Goal: Task Accomplishment & Management: Complete application form

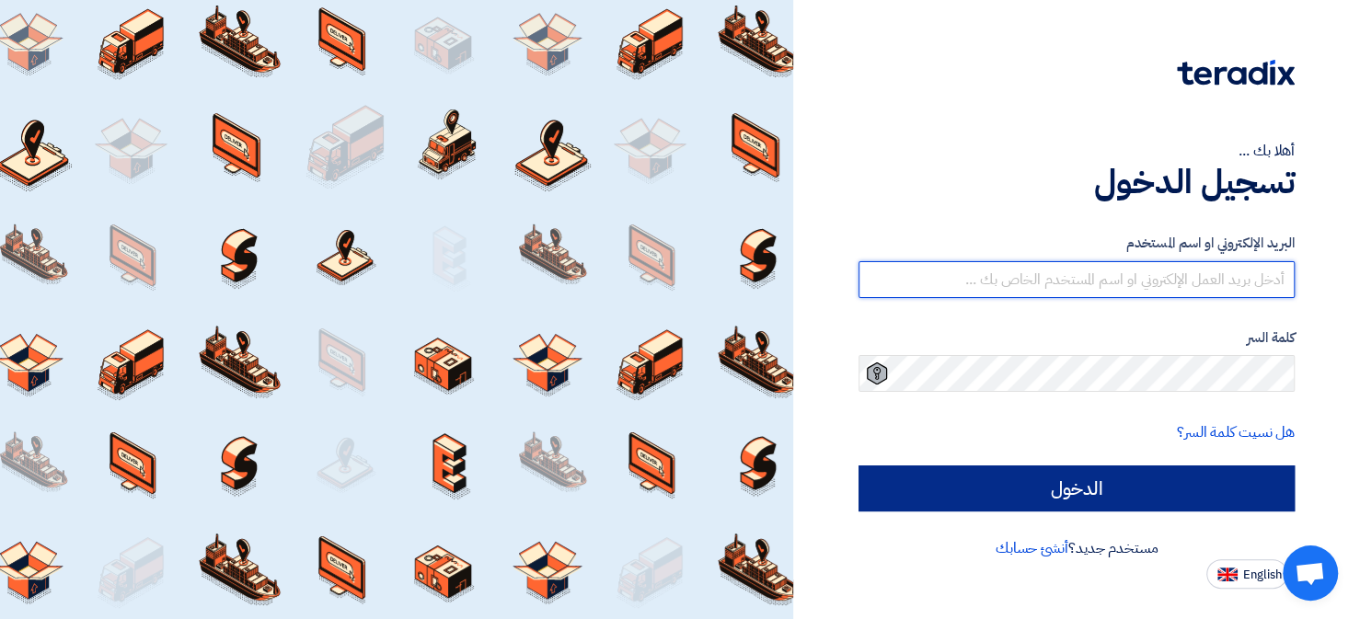
type input "[EMAIL_ADDRESS][DOMAIN_NAME]"
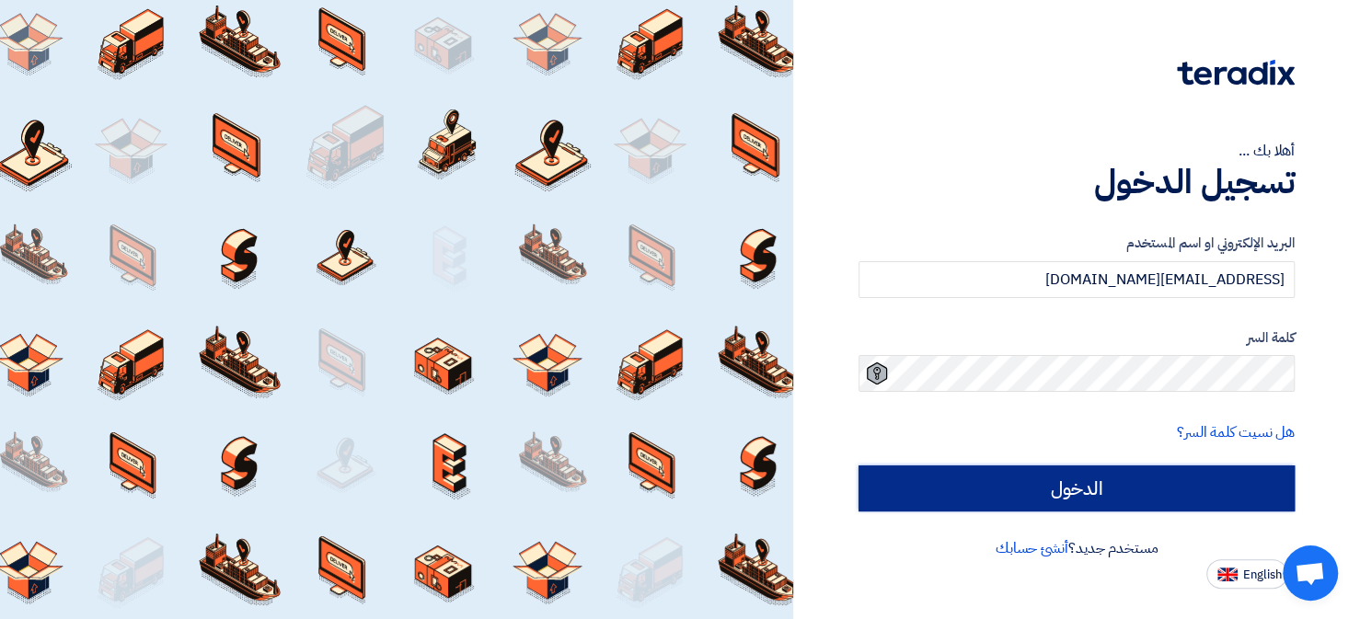
click at [1076, 487] on input "الدخول" at bounding box center [1076, 489] width 436 height 46
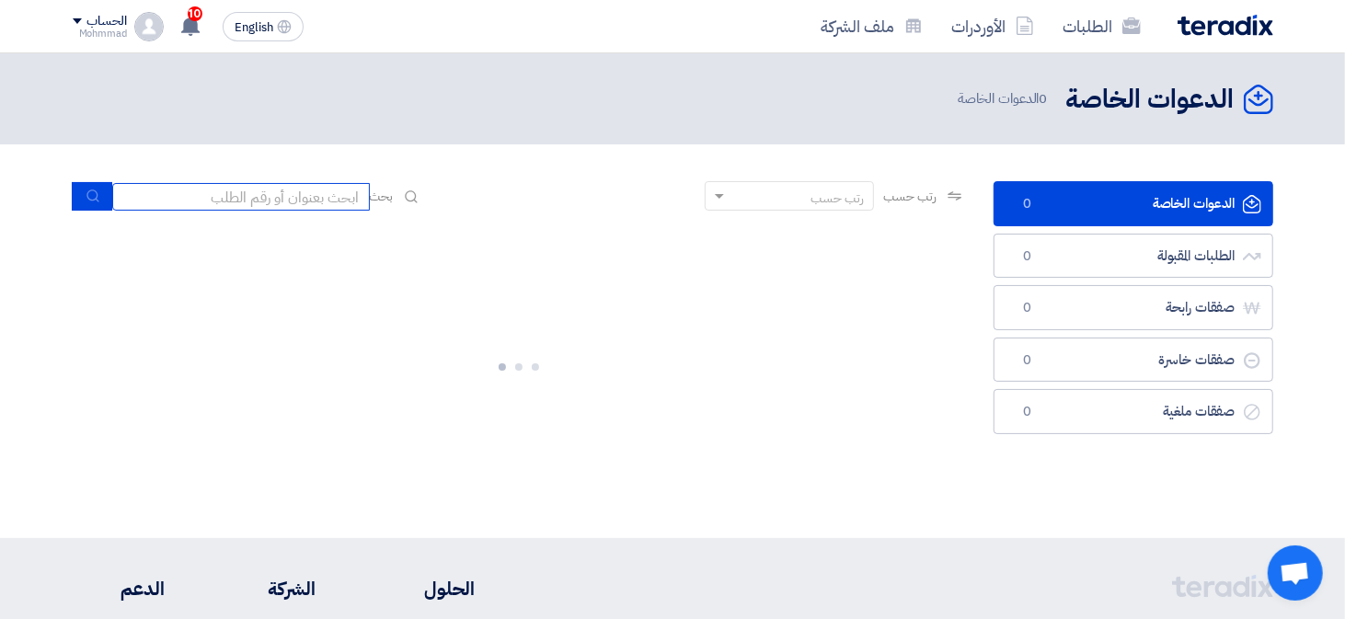
click at [285, 204] on input at bounding box center [241, 197] width 258 height 28
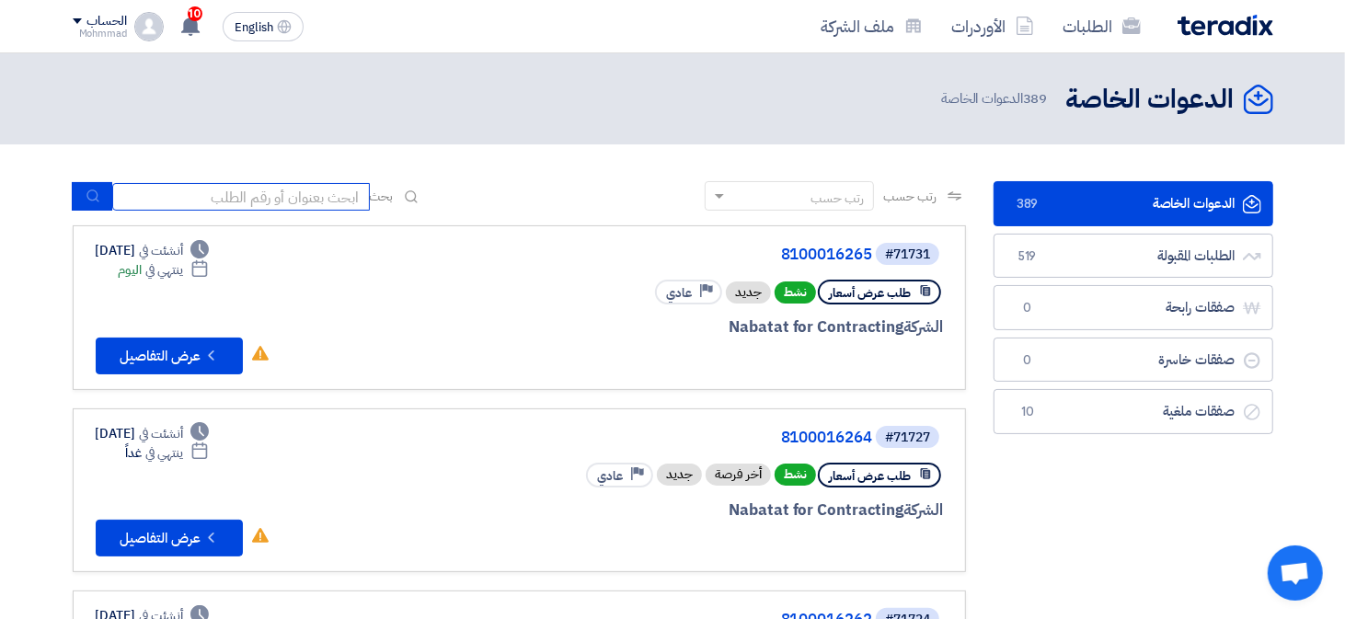
click at [318, 196] on input at bounding box center [241, 197] width 258 height 28
paste input "71672"
type input "71672"
click at [84, 198] on button "submit" at bounding box center [92, 196] width 40 height 29
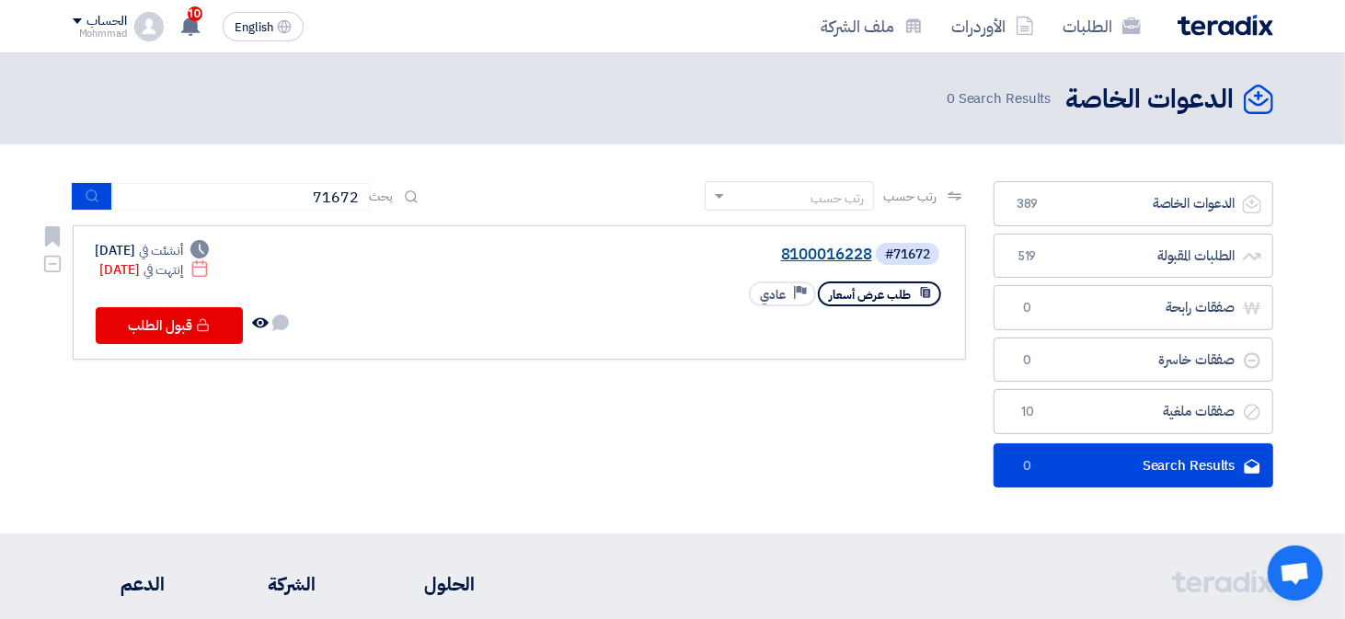
click at [814, 253] on link "8100016228" at bounding box center [688, 255] width 368 height 17
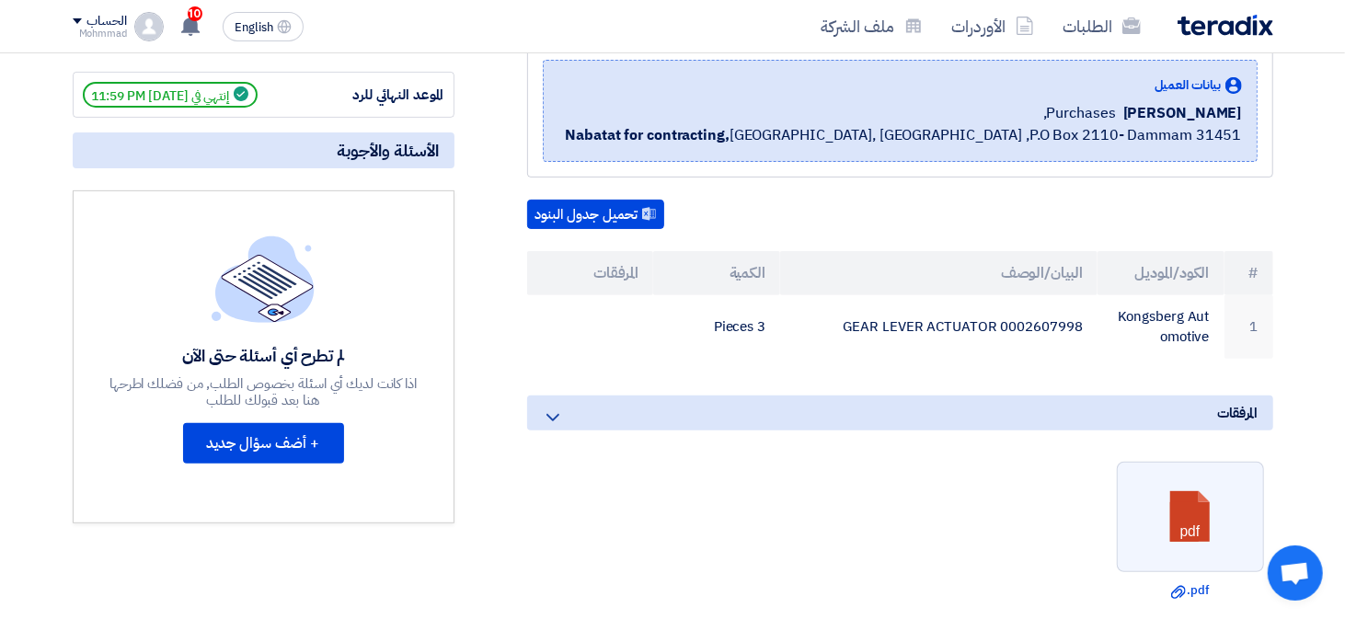
scroll to position [92, 0]
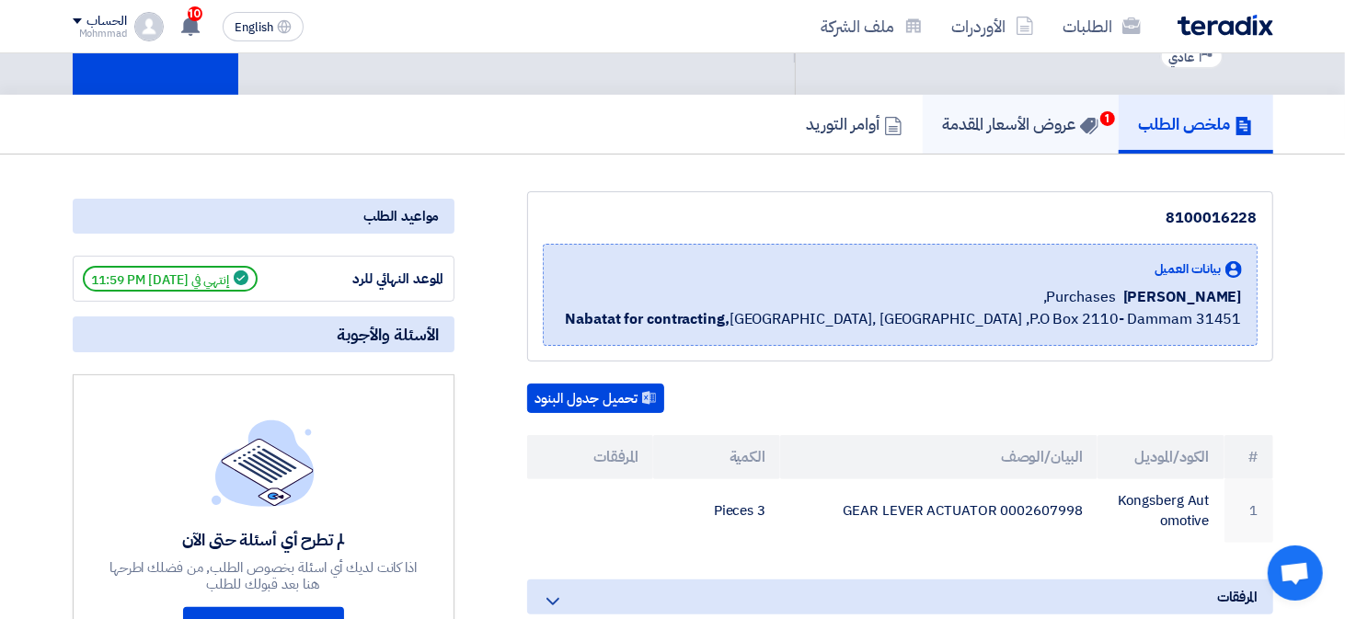
click at [1020, 128] on h5 "عروض الأسعار المقدمة 1" at bounding box center [1020, 123] width 155 height 21
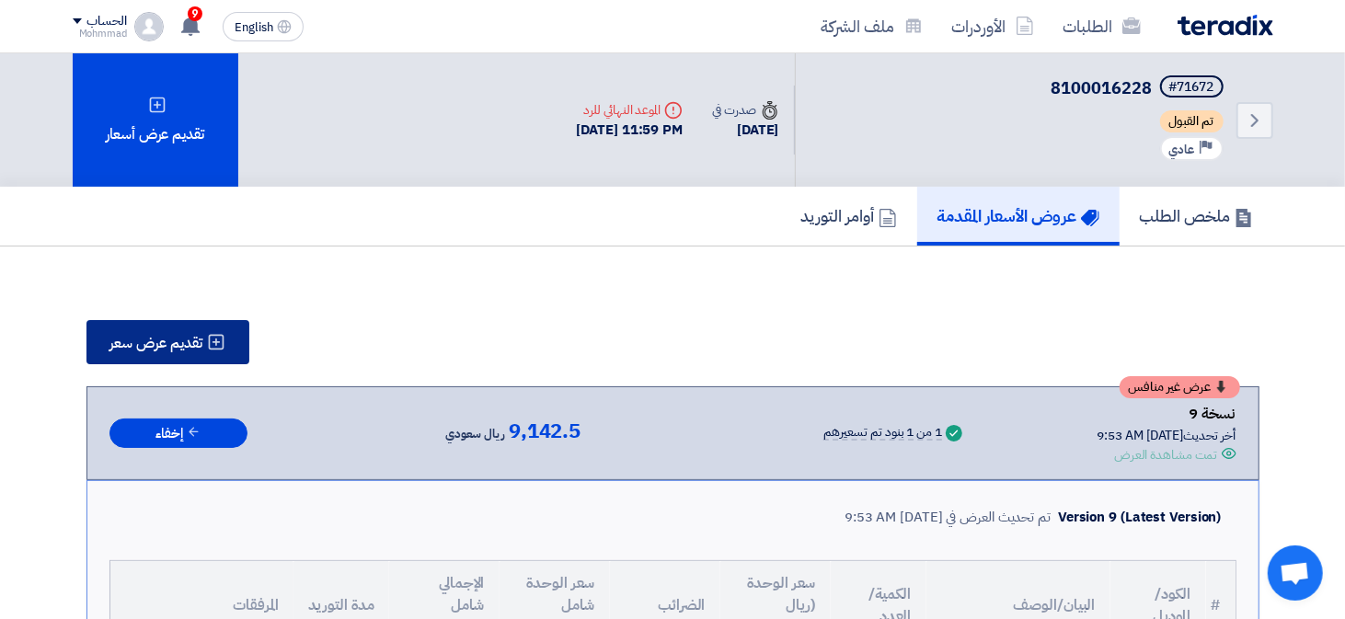
click at [167, 338] on span "تقديم عرض سعر" at bounding box center [156, 343] width 93 height 15
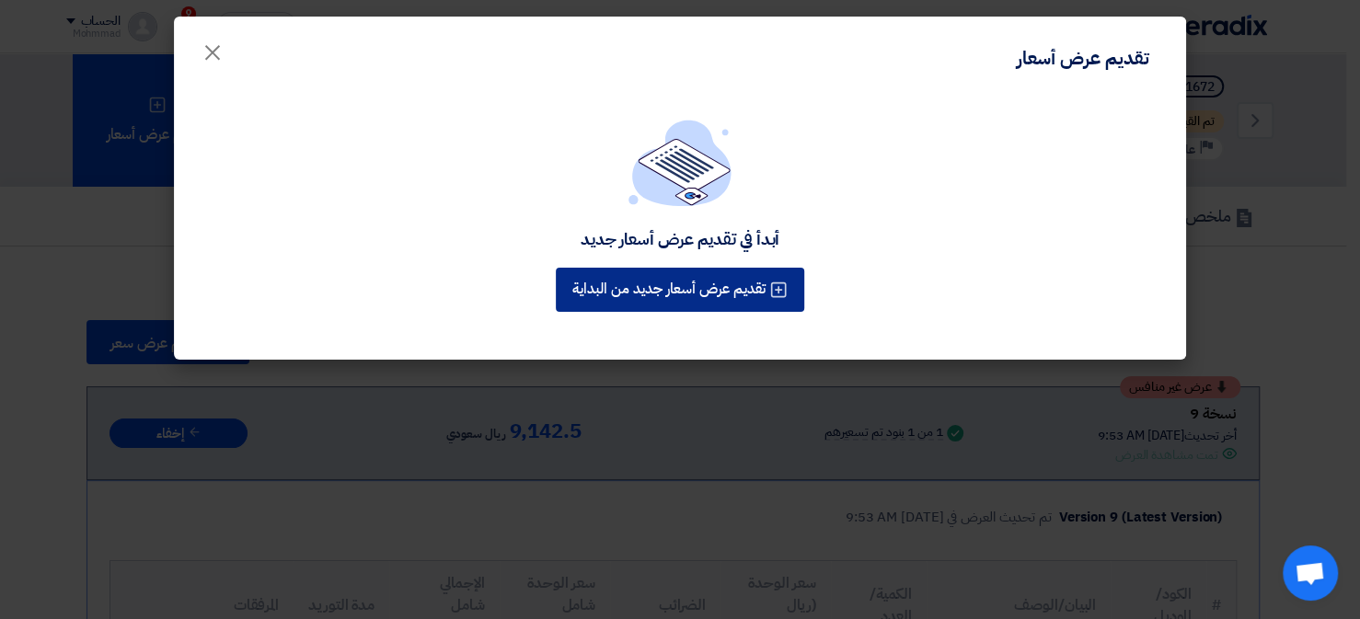
click at [677, 273] on button "تقديم عرض أسعار جديد من البداية" at bounding box center [680, 290] width 248 height 44
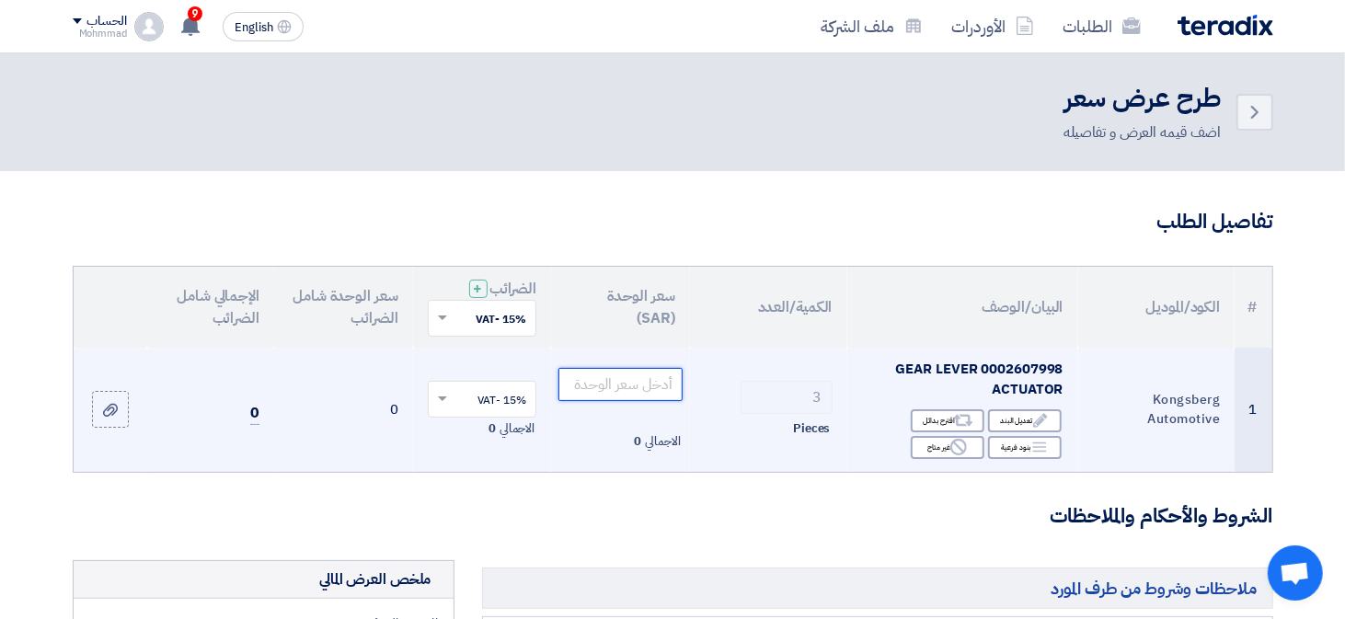
click at [649, 379] on input "number" at bounding box center [620, 384] width 124 height 33
click at [643, 382] on input "number" at bounding box center [620, 384] width 124 height 33
type input "2650"
click at [459, 393] on input "text" at bounding box center [492, 401] width 73 height 30
click at [467, 394] on input "text" at bounding box center [492, 401] width 73 height 30
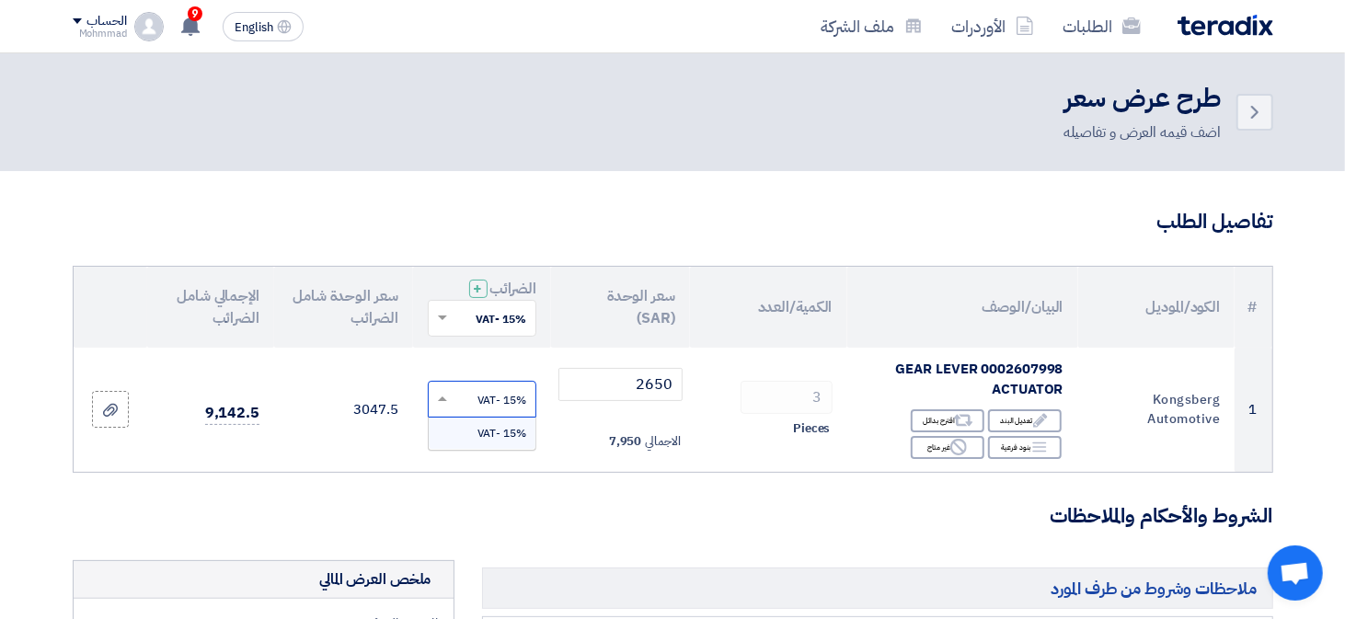
click at [458, 318] on input "text" at bounding box center [492, 320] width 73 height 30
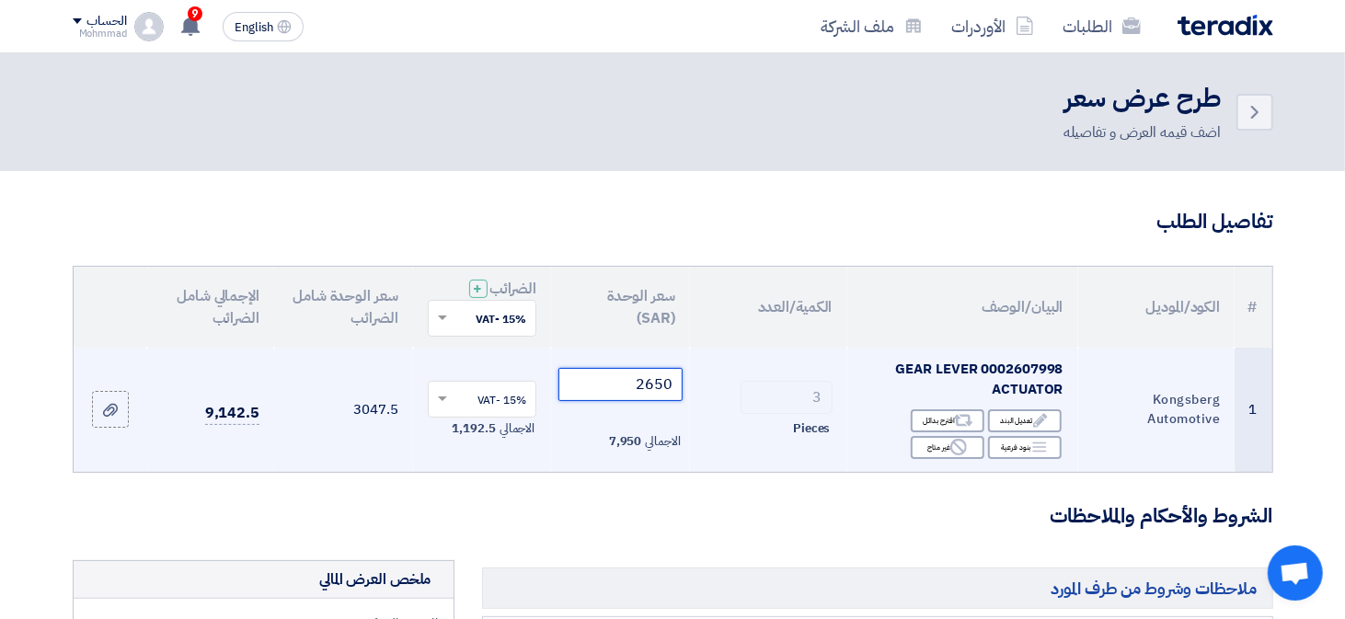
click at [650, 389] on input "2650" at bounding box center [620, 384] width 124 height 33
click at [592, 389] on input "number" at bounding box center [620, 384] width 124 height 33
type input "2650"
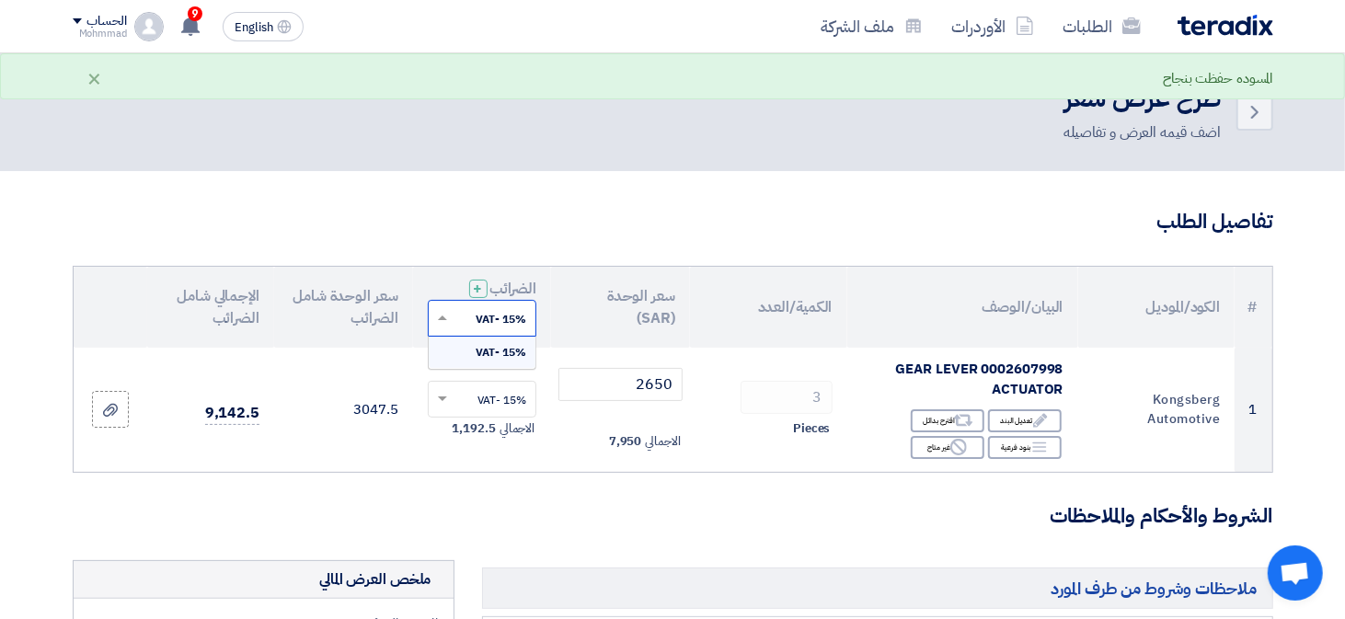
click at [463, 318] on input "text" at bounding box center [492, 320] width 73 height 30
click at [463, 317] on input "text" at bounding box center [492, 320] width 73 height 30
click at [456, 320] on div at bounding box center [483, 318] width 108 height 30
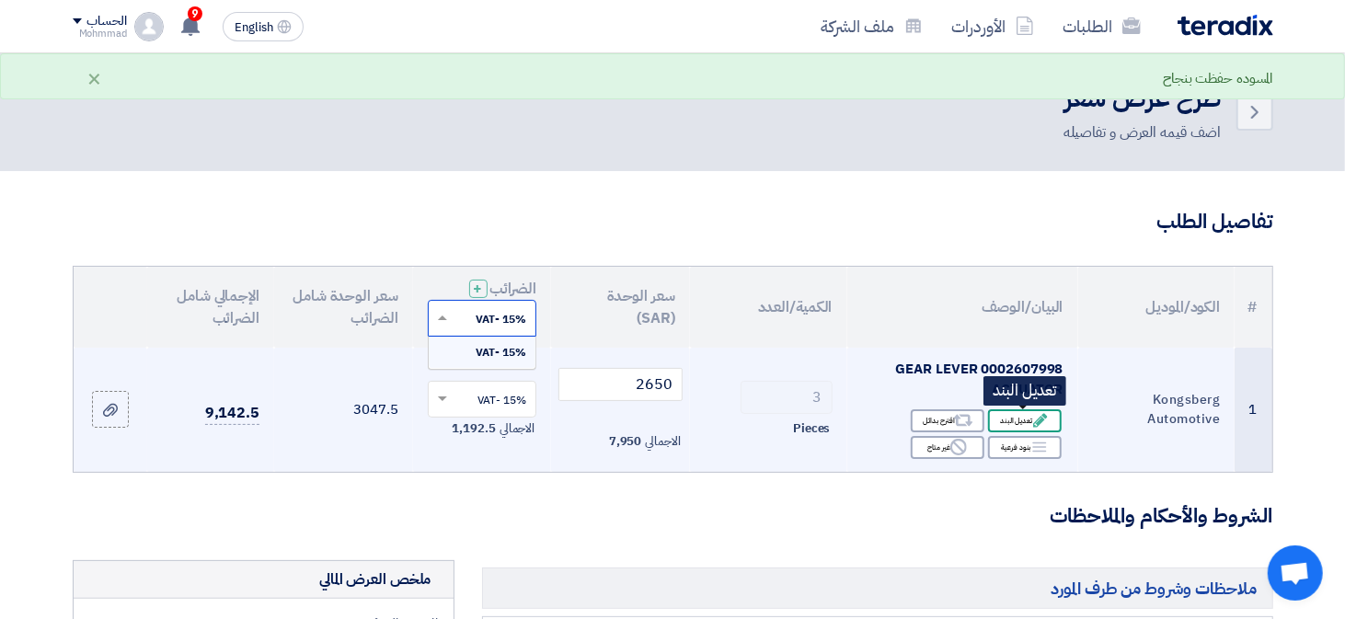
click at [1030, 420] on div "Edit تعديل البند" at bounding box center [1025, 420] width 74 height 23
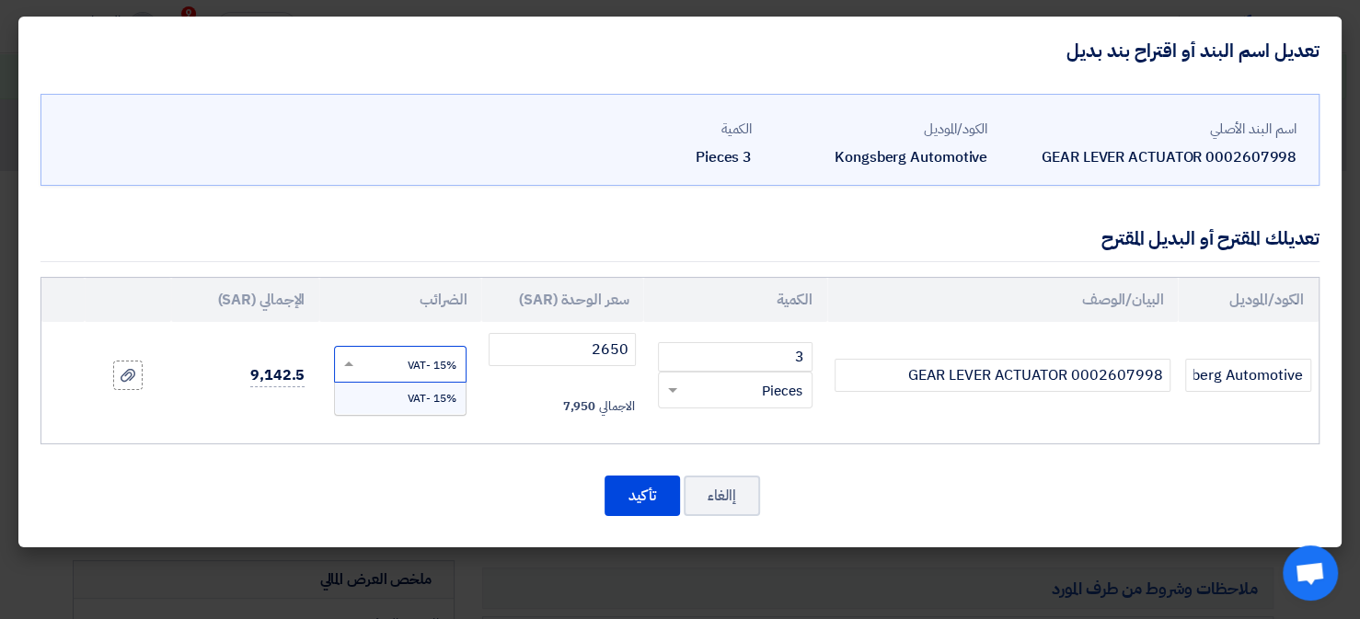
click at [426, 359] on input "text" at bounding box center [412, 365] width 92 height 29
click at [424, 358] on input "text" at bounding box center [412, 365] width 92 height 29
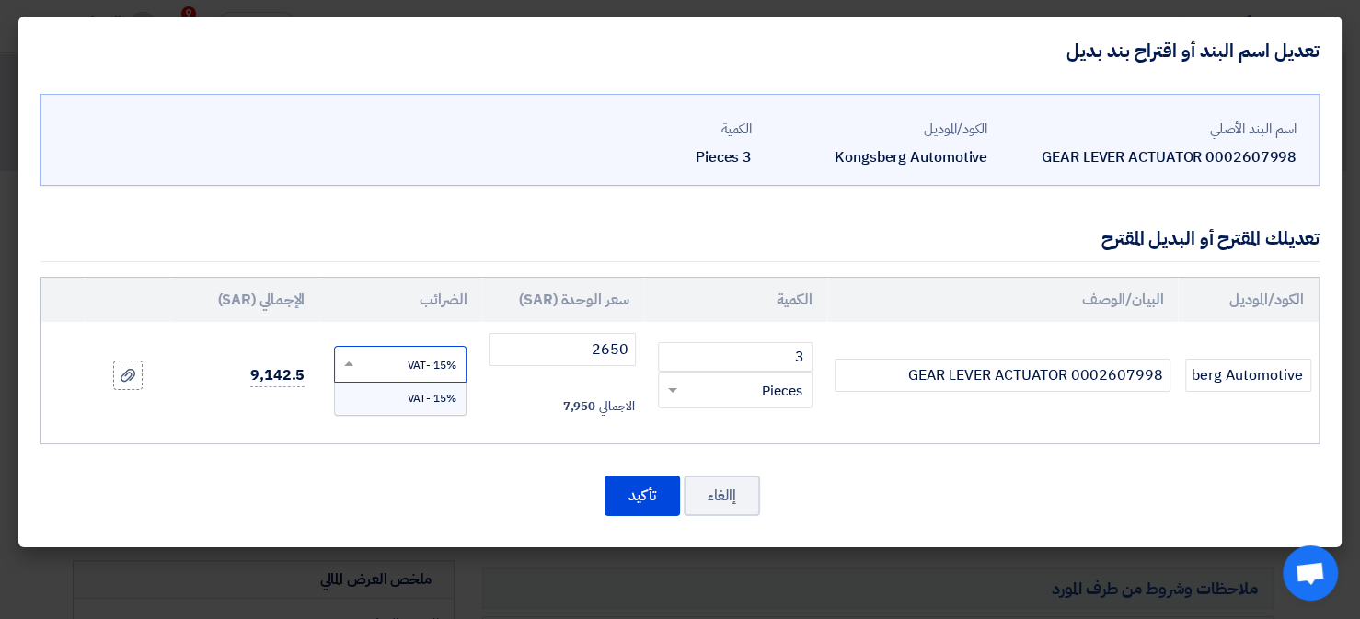
click at [424, 358] on input "text" at bounding box center [412, 365] width 92 height 29
click at [497, 496] on div "إالغاء تأكيد" at bounding box center [679, 496] width 1279 height 44
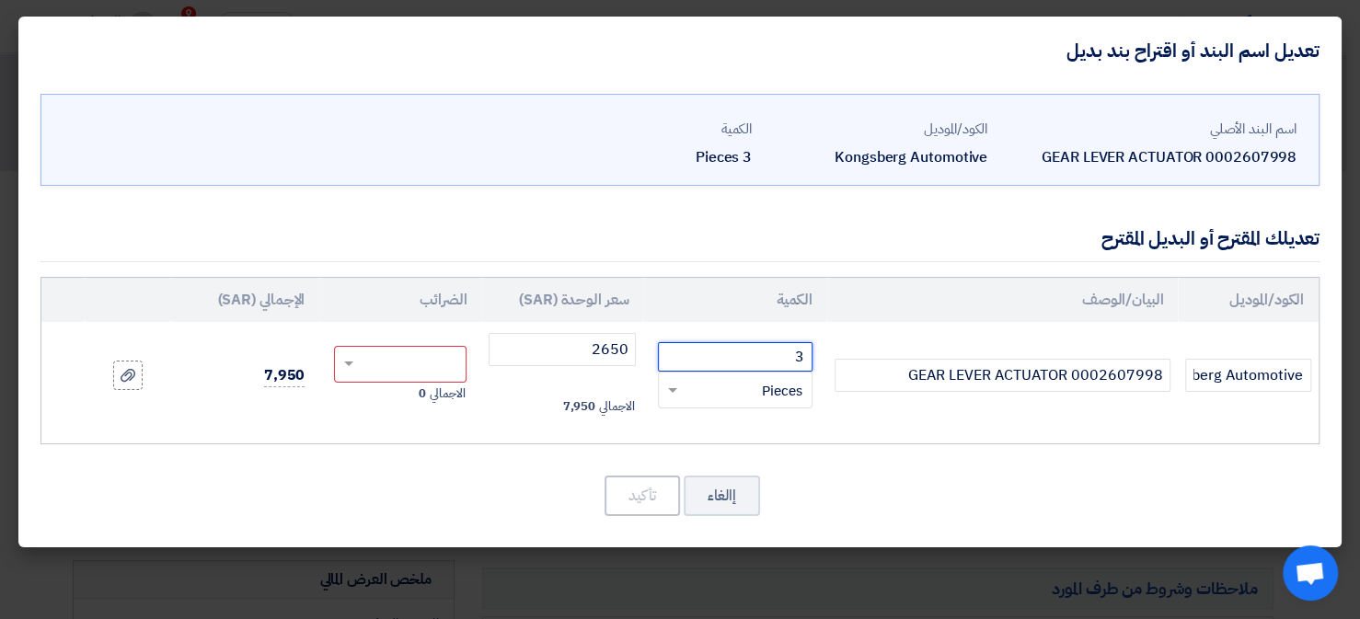
click at [804, 358] on input "3" at bounding box center [735, 356] width 155 height 29
type input "2"
click at [717, 508] on button "إالغاء" at bounding box center [722, 496] width 76 height 40
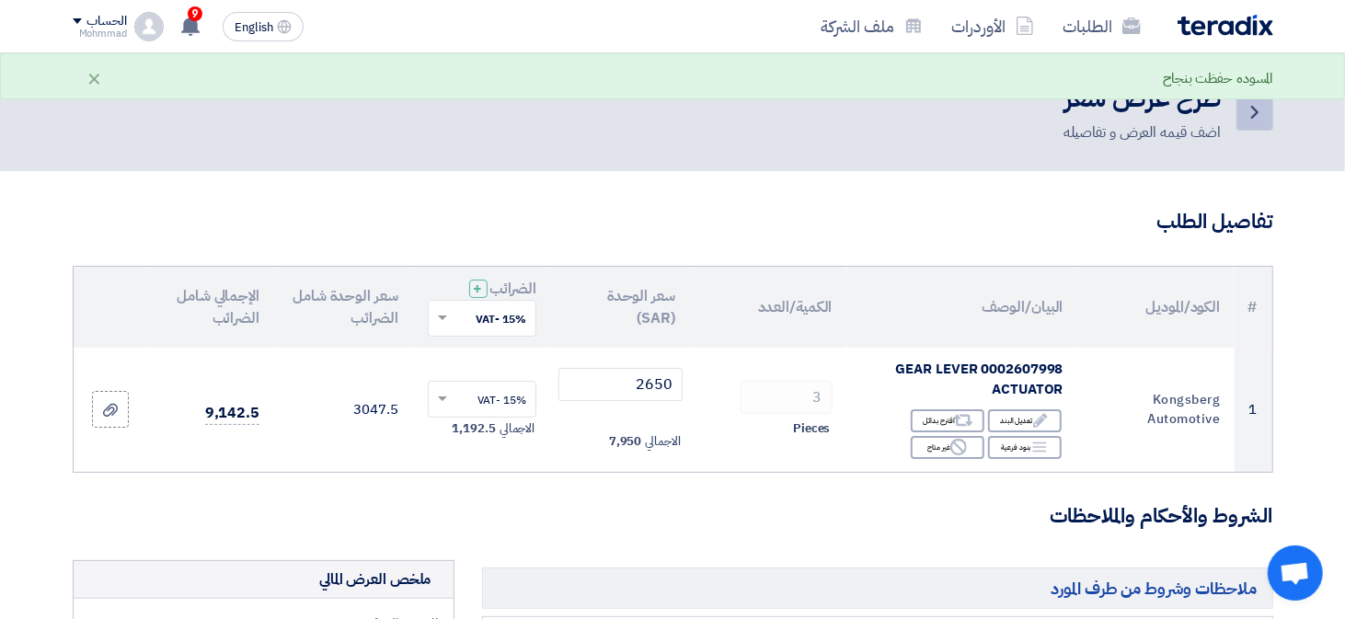
click at [1249, 112] on icon "Back" at bounding box center [1255, 112] width 22 height 22
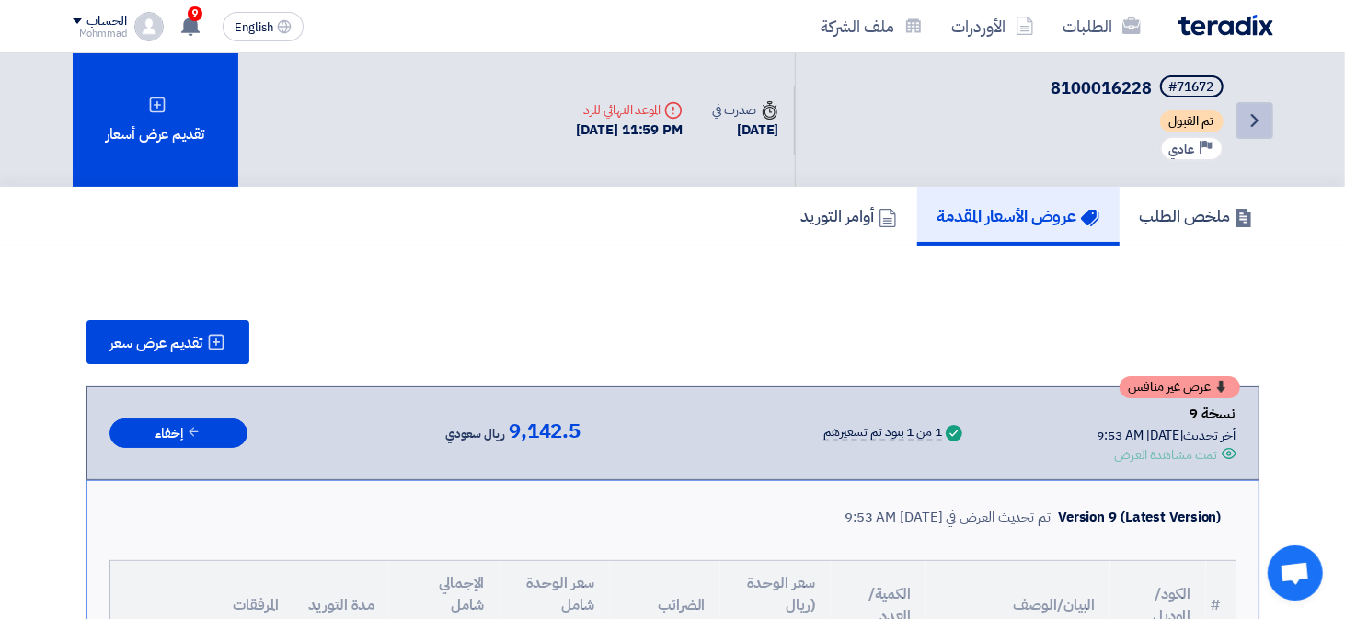
click at [1268, 110] on link "Back" at bounding box center [1255, 120] width 37 height 37
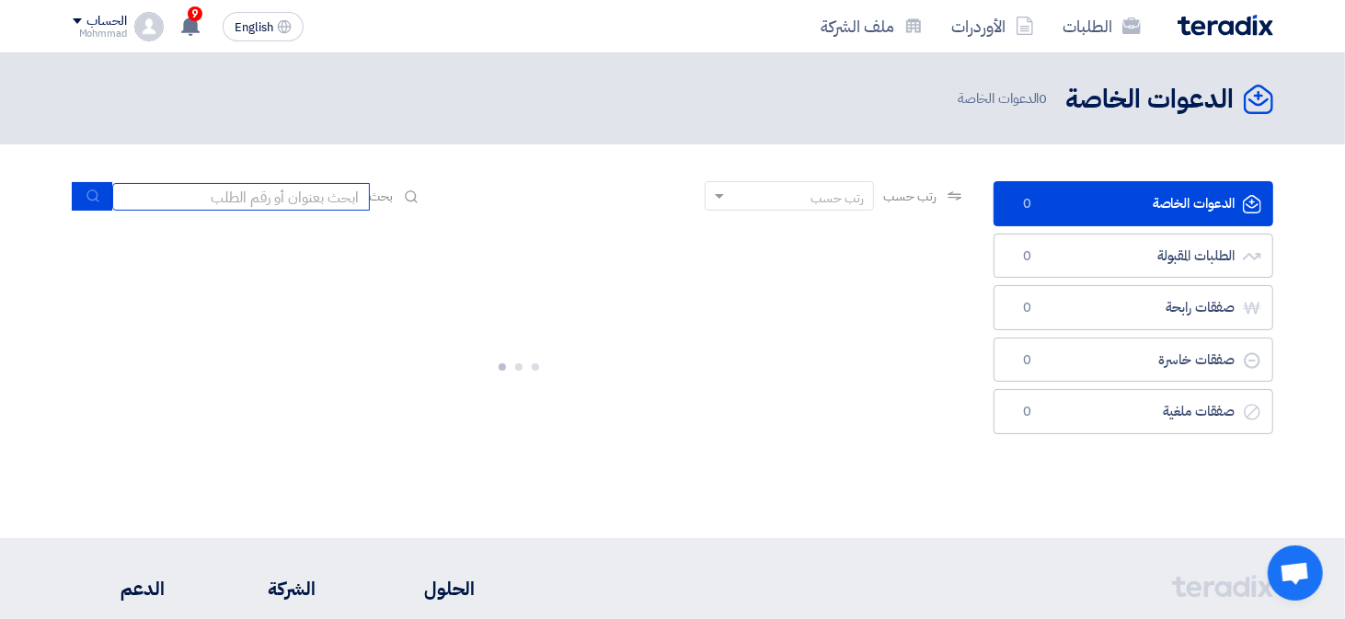
click at [239, 196] on input at bounding box center [241, 197] width 258 height 28
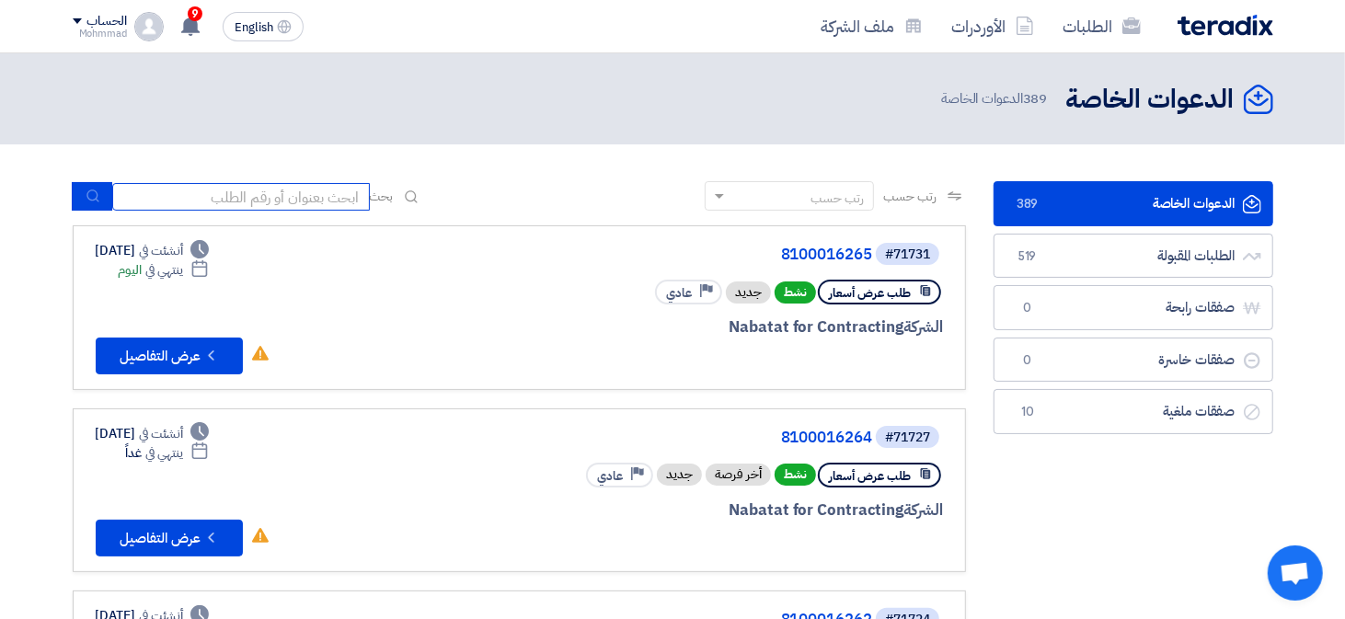
paste input "8100016250"
type input "8100016250"
click at [93, 182] on button "submit" at bounding box center [92, 196] width 40 height 29
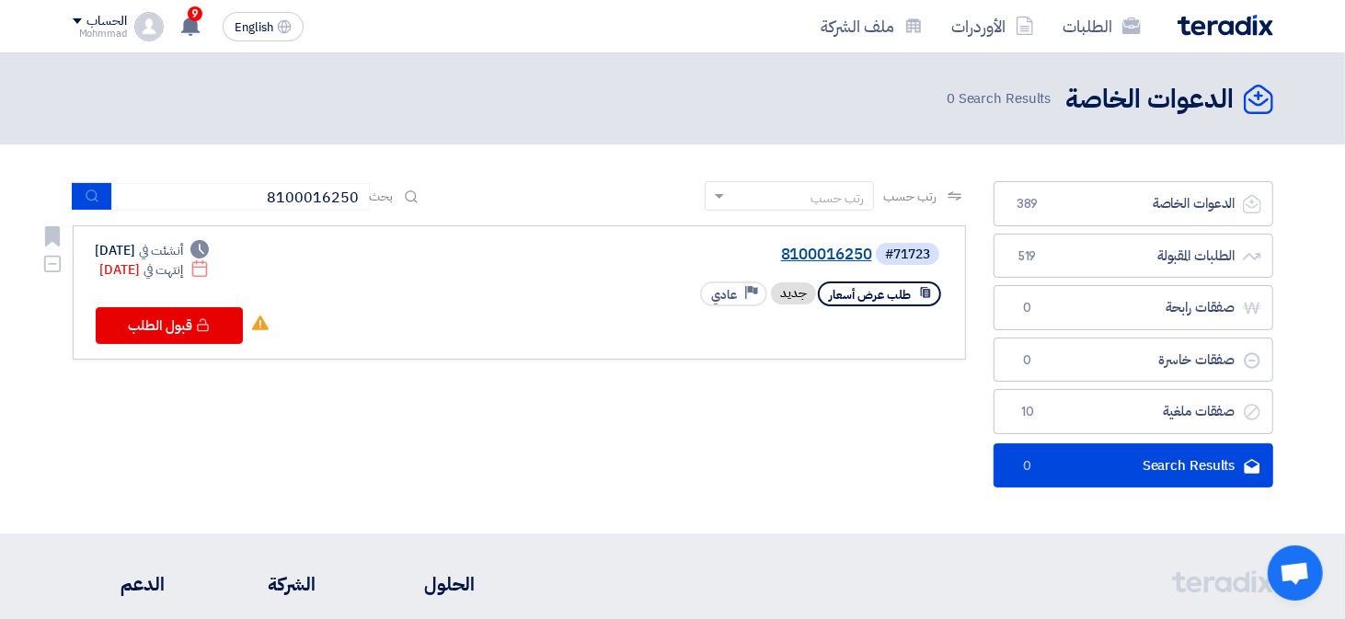
click at [828, 253] on link "8100016250" at bounding box center [688, 255] width 368 height 17
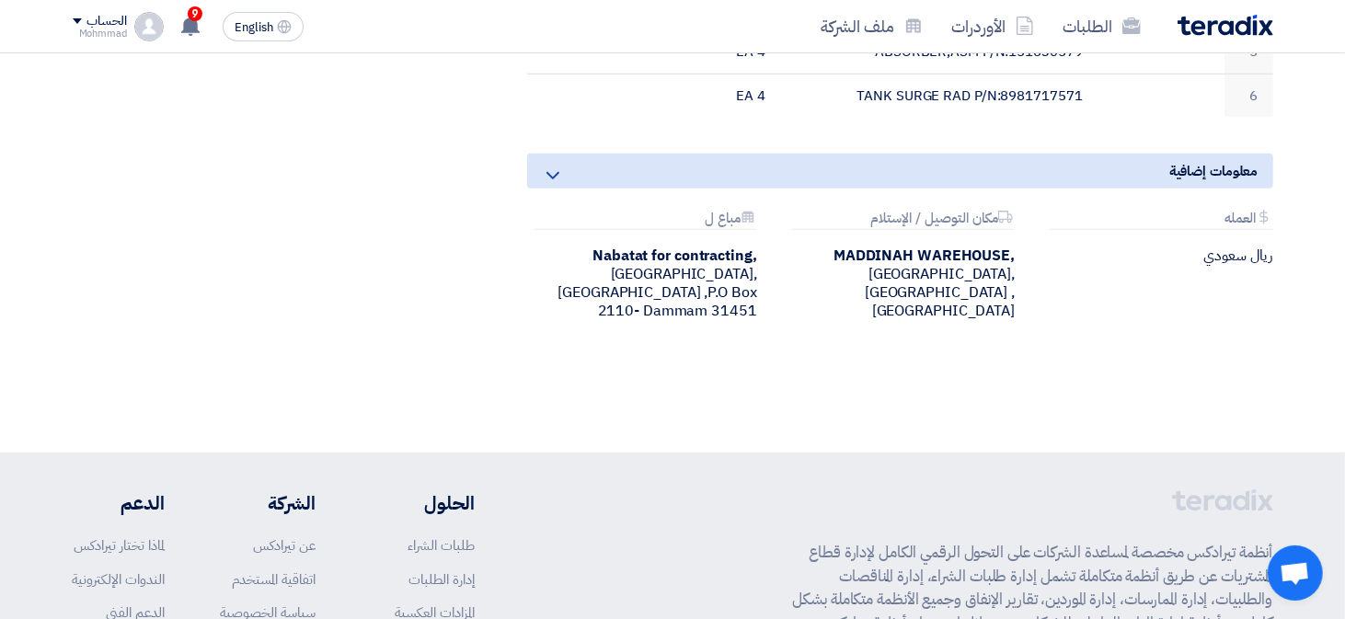
scroll to position [276, 0]
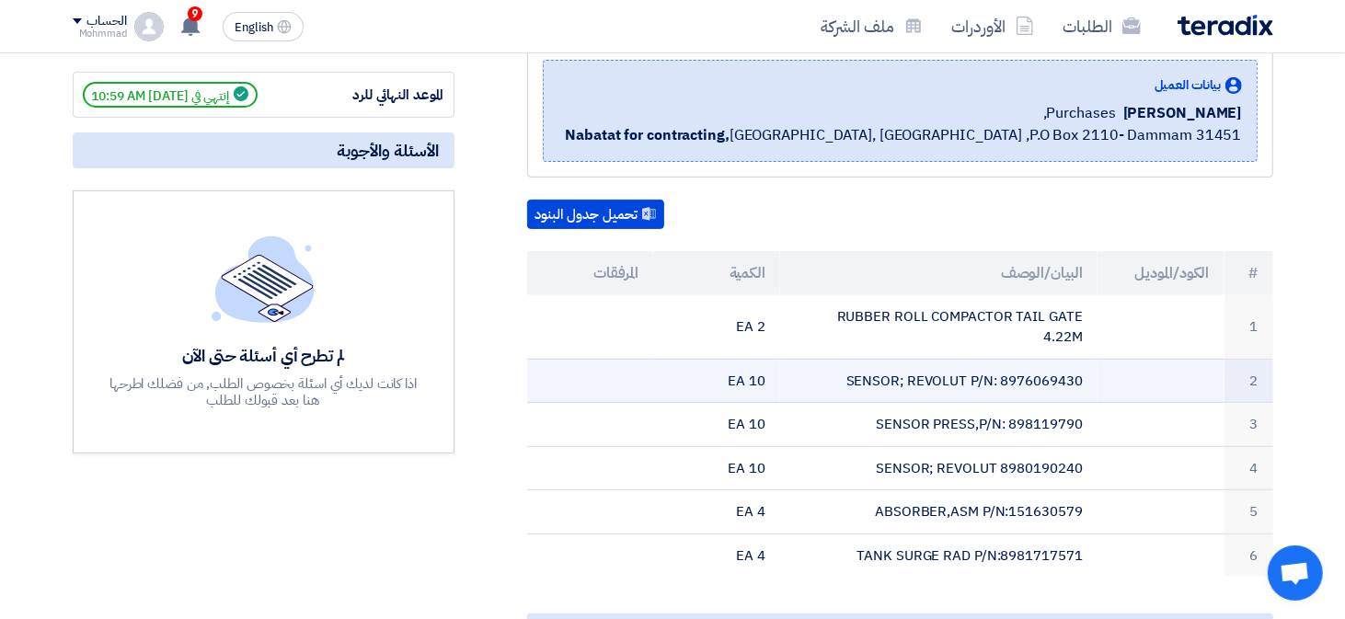
click at [1038, 359] on td "SENSOR; REVOLUT P/N: 8976069430" at bounding box center [938, 381] width 317 height 44
copy td "8976069430"
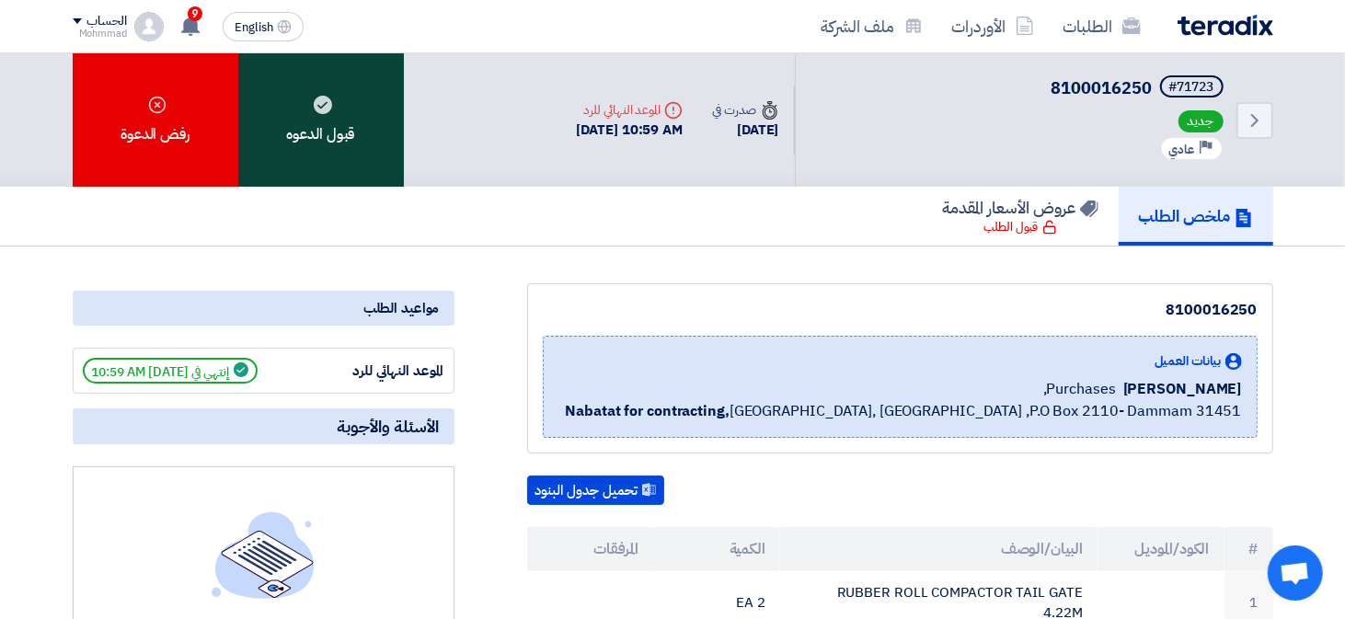
click at [330, 128] on div "قبول الدعوه" at bounding box center [321, 119] width 166 height 133
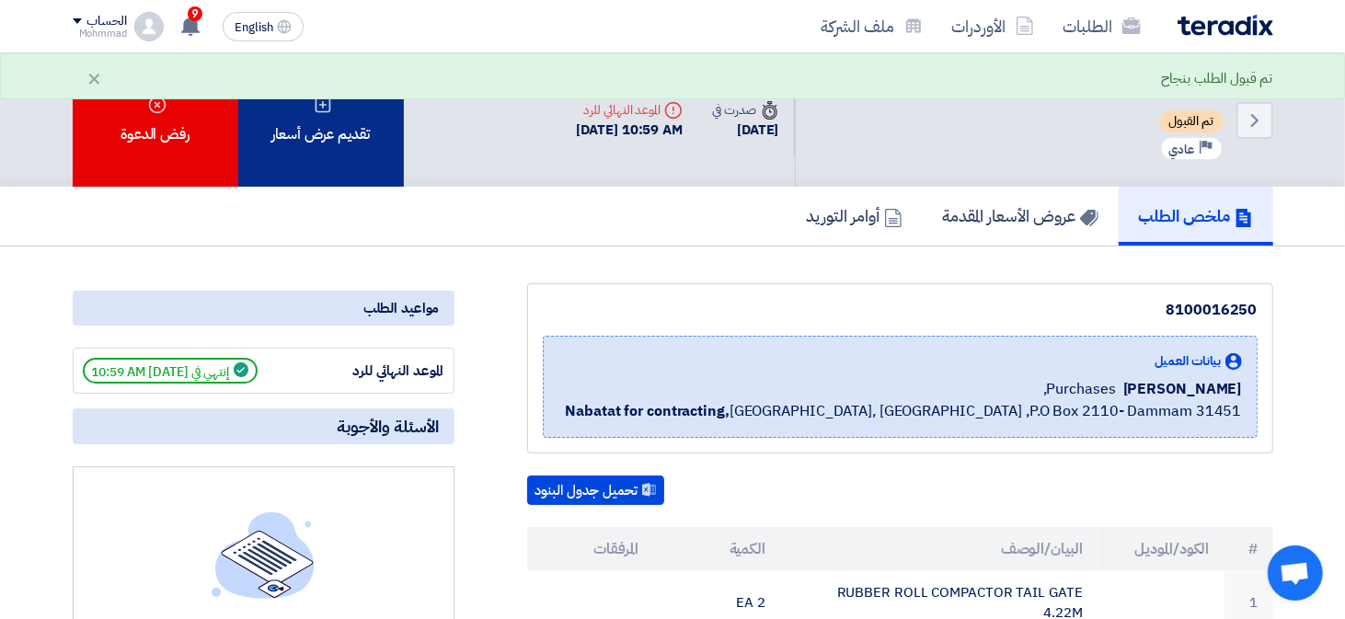
click at [330, 165] on div "تقديم عرض أسعار" at bounding box center [321, 119] width 166 height 133
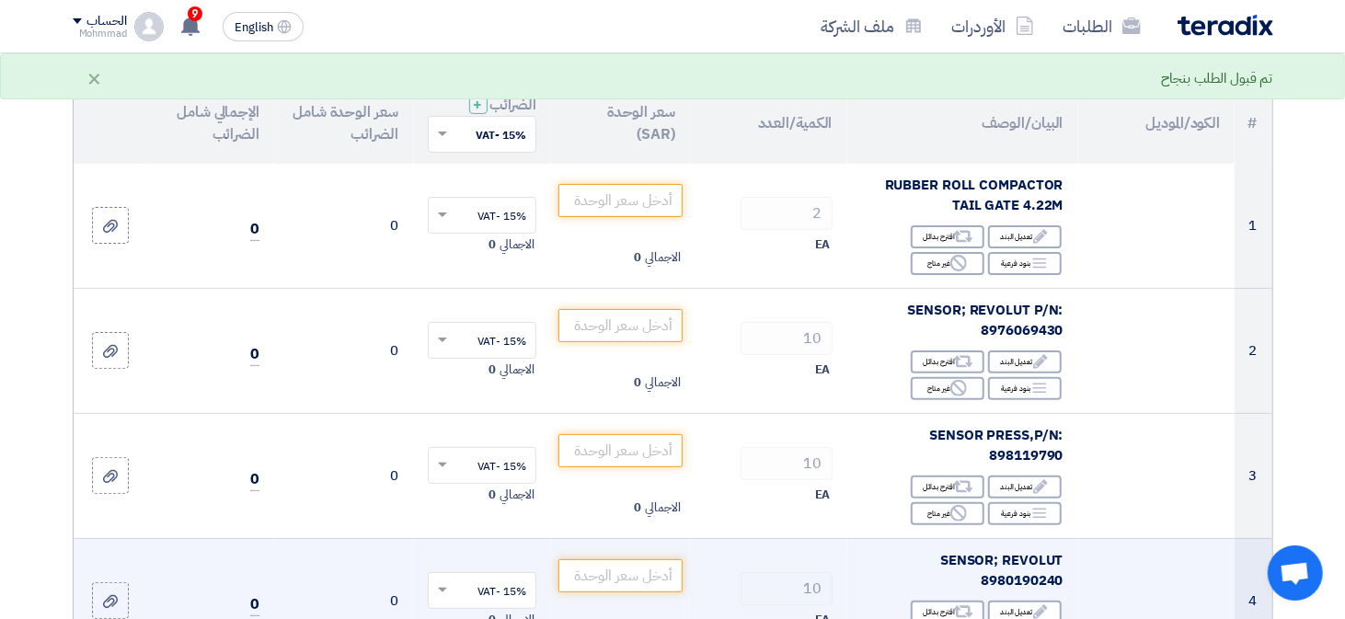
scroll to position [276, 0]
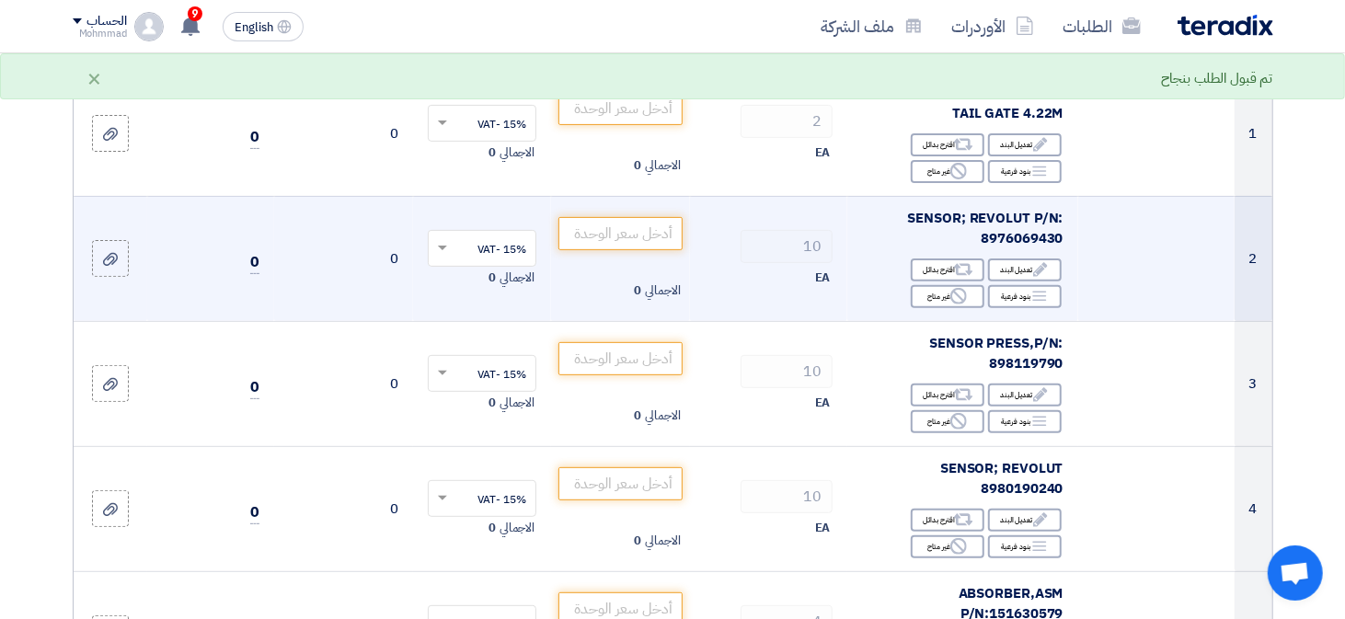
click at [1050, 235] on span "SENSOR; REVOLUT P/N: 8976069430" at bounding box center [985, 228] width 155 height 41
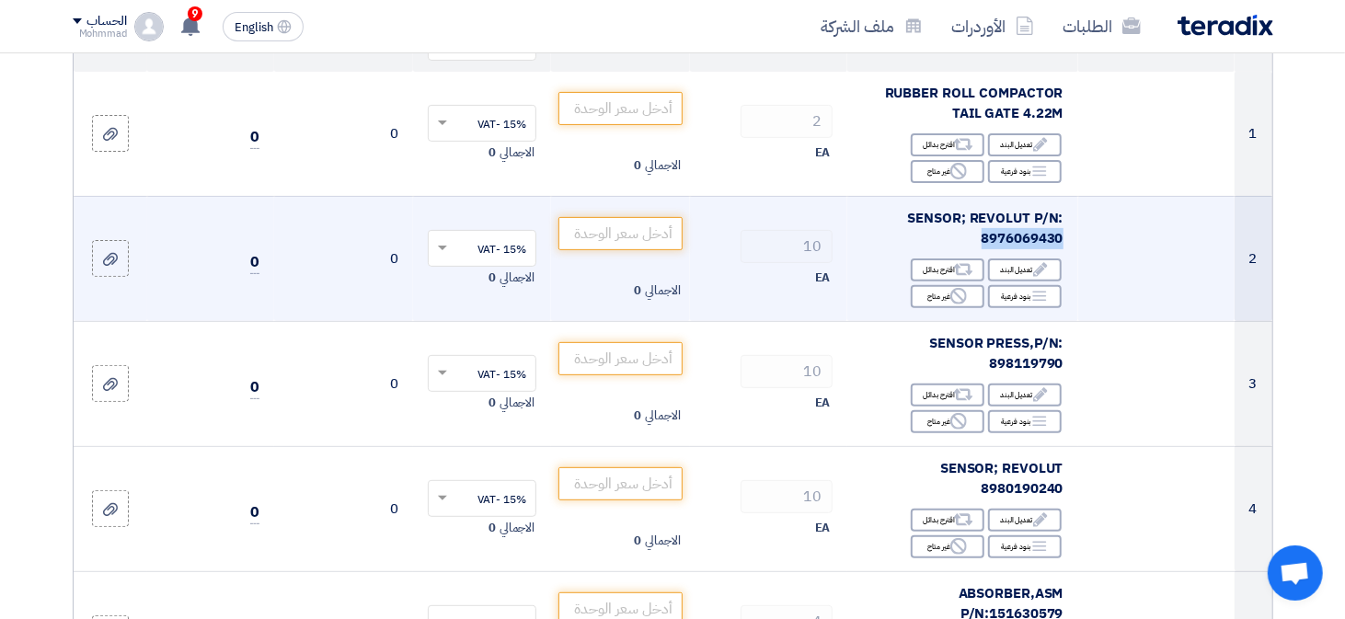
copy span "8976069430"
